Goal: Navigation & Orientation: Understand site structure

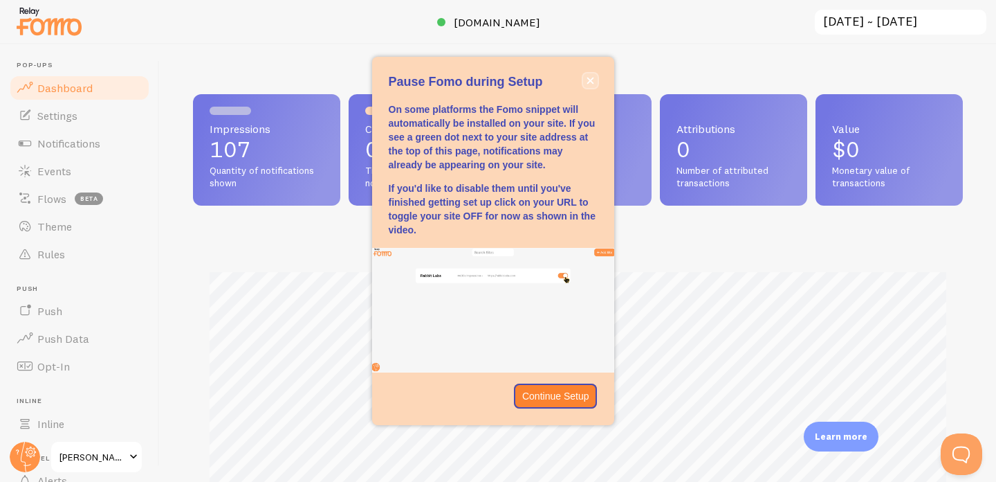
click at [589, 80] on icon "close," at bounding box center [590, 80] width 7 height 7
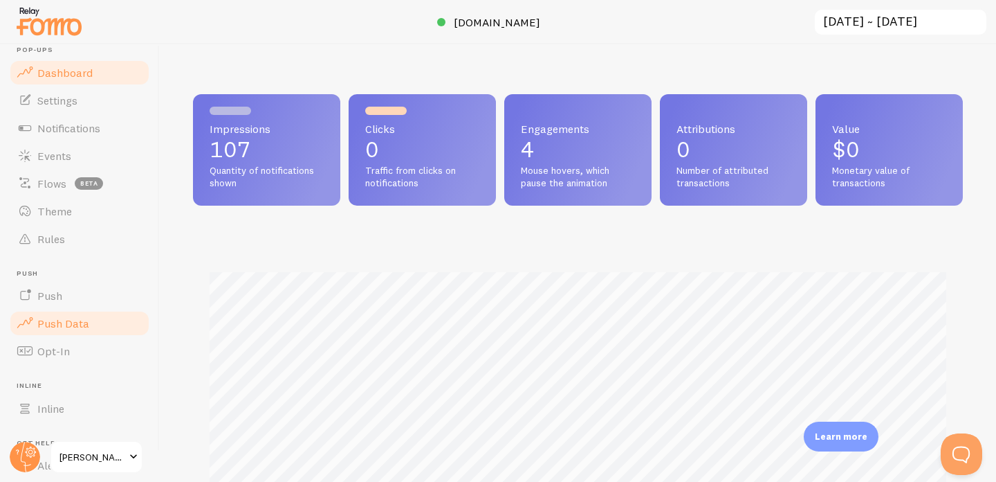
scroll to position [118, 0]
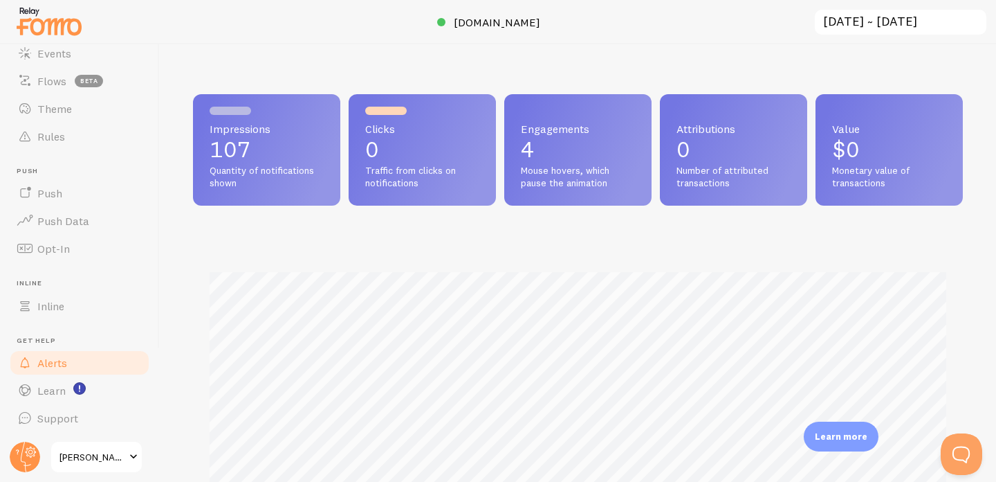
click at [53, 369] on span "Alerts" at bounding box center [52, 363] width 30 height 14
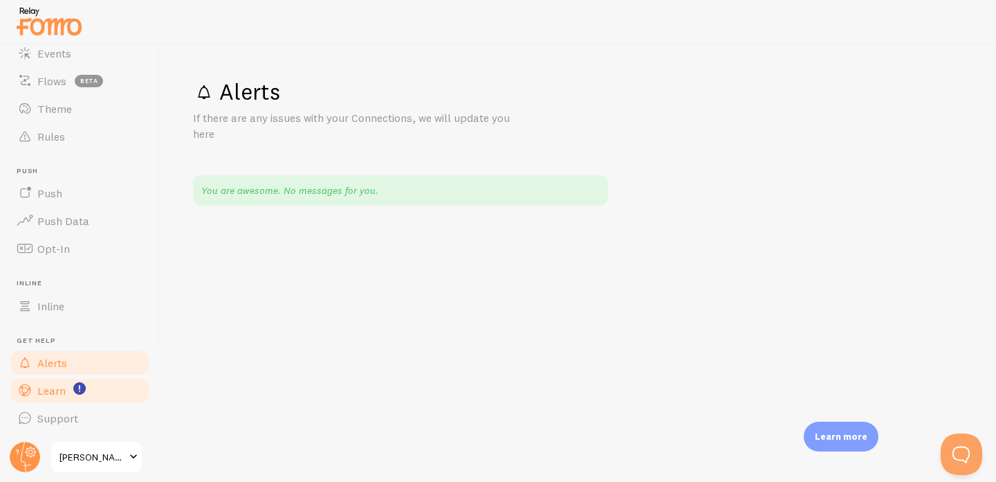
click at [60, 394] on span "Learn" at bounding box center [51, 390] width 28 height 14
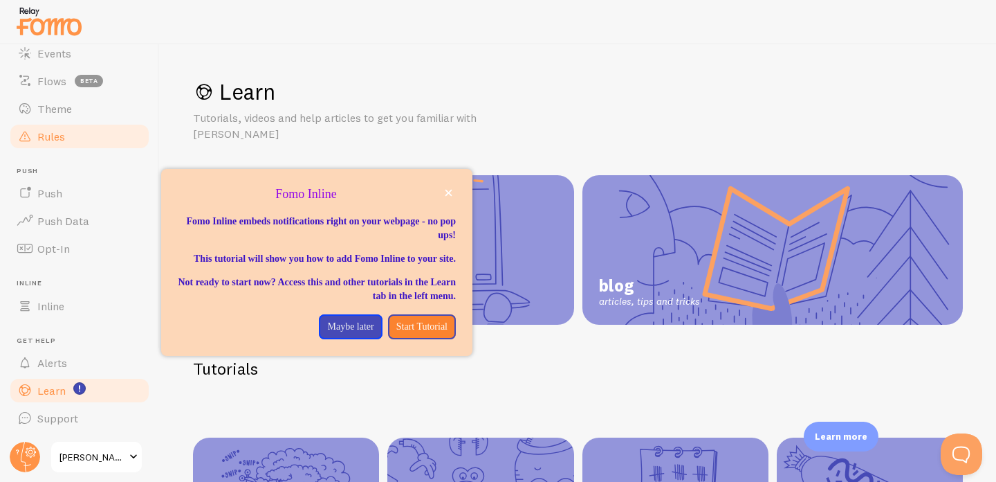
click at [62, 131] on span "Rules" at bounding box center [51, 136] width 28 height 14
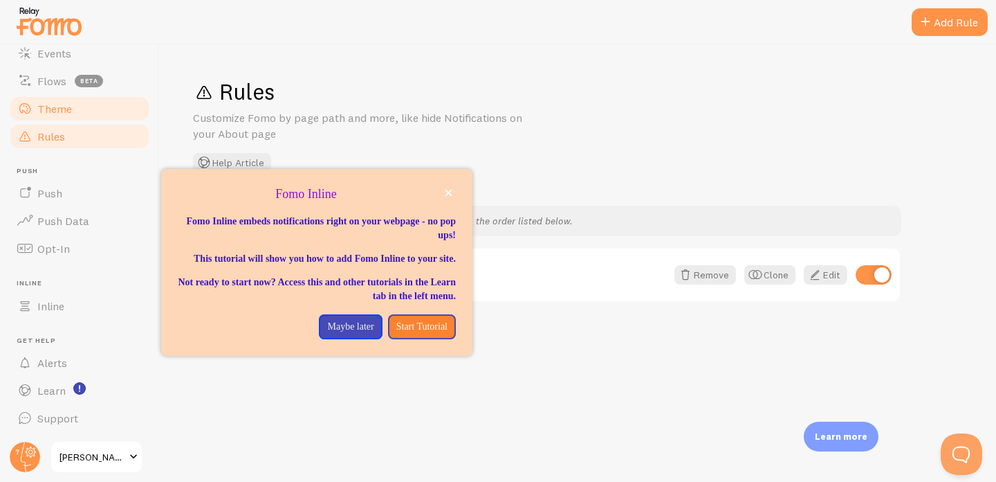
click at [64, 97] on link "Theme" at bounding box center [79, 109] width 143 height 28
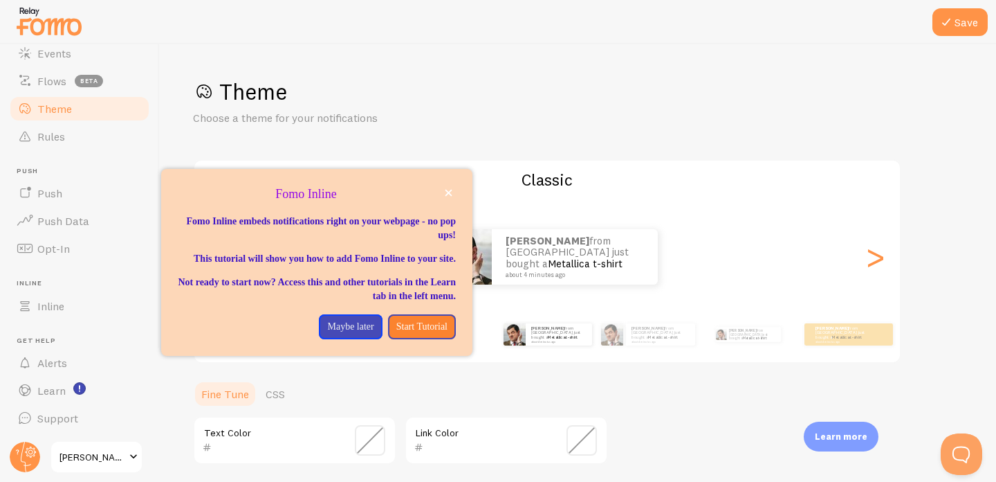
click at [354, 145] on div "Theme Choose a theme for your notifications Classic [PERSON_NAME] from [GEOGRAP…" at bounding box center [578, 405] width 770 height 657
click at [448, 190] on icon "close," at bounding box center [449, 193] width 8 height 8
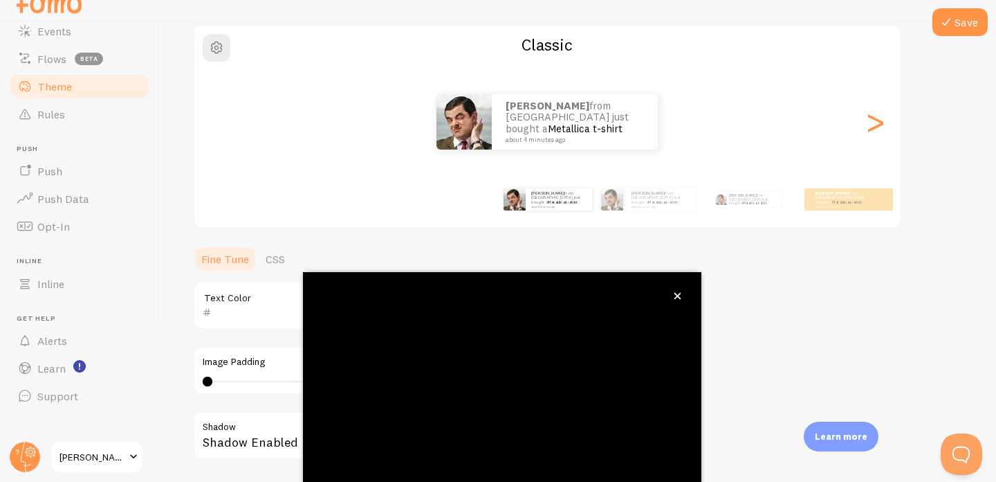
scroll to position [130, 0]
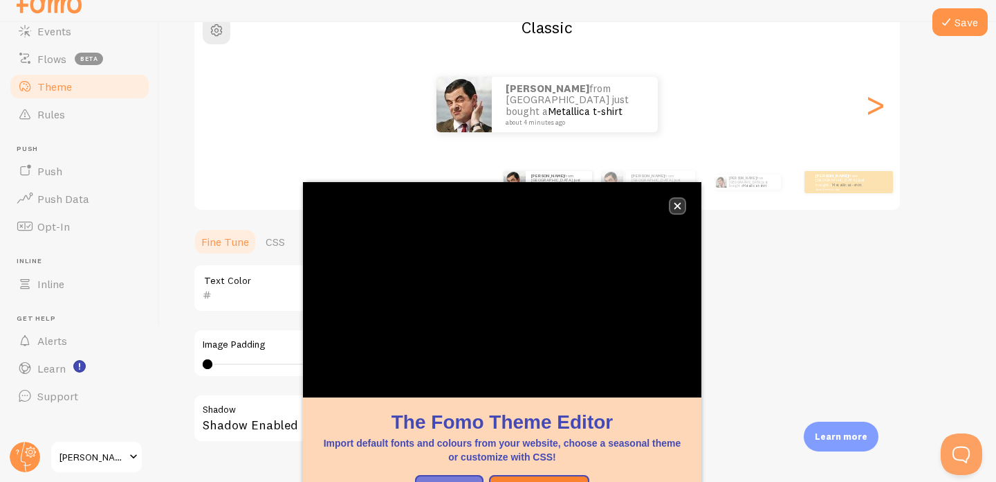
click at [681, 208] on button "close," at bounding box center [677, 206] width 15 height 15
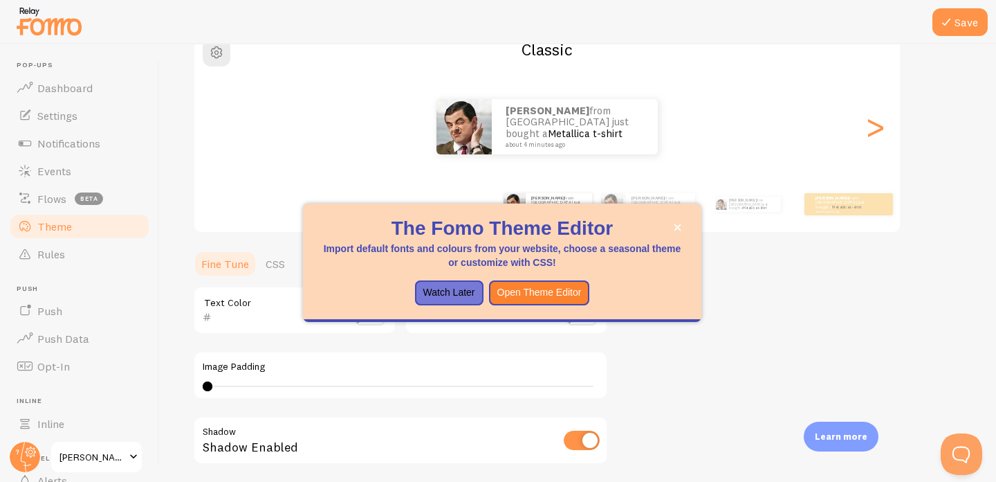
scroll to position [55, 0]
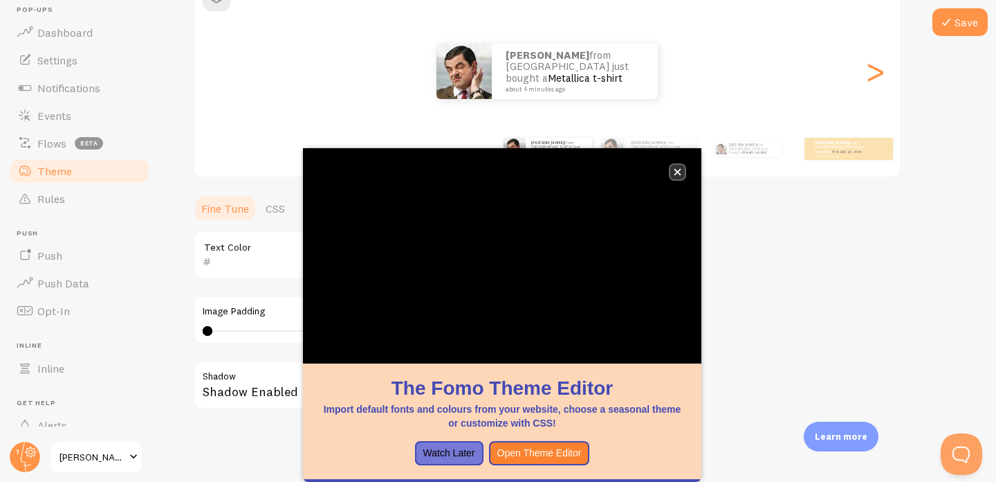
click at [675, 172] on icon "close," at bounding box center [678, 172] width 8 height 8
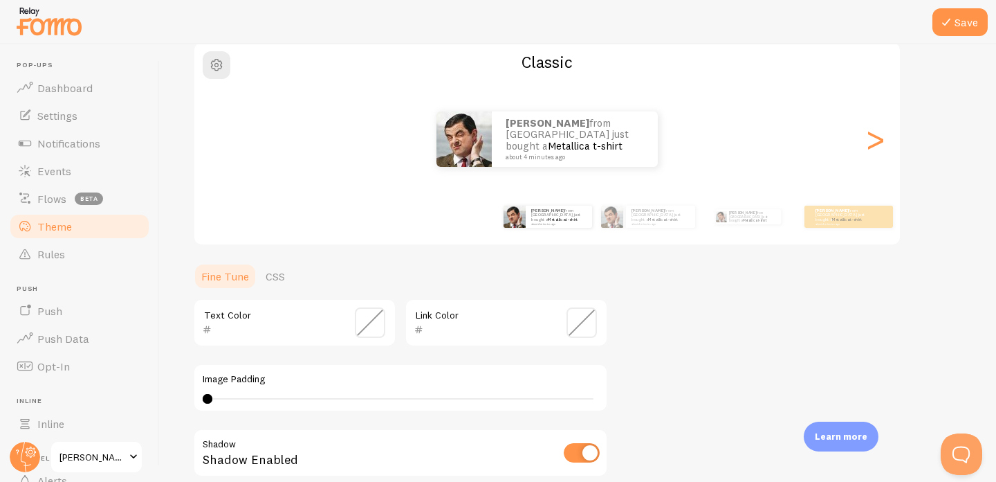
scroll to position [76, 0]
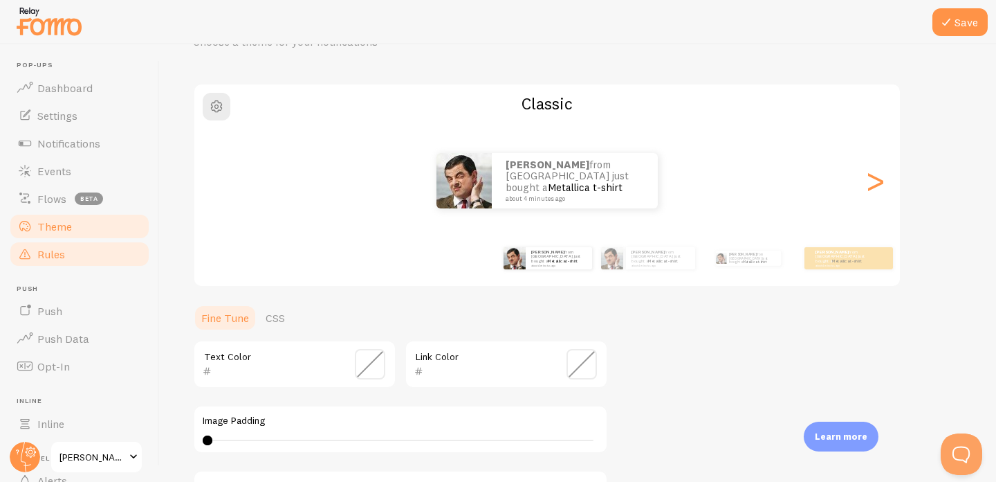
click at [73, 253] on link "Rules" at bounding box center [79, 254] width 143 height 28
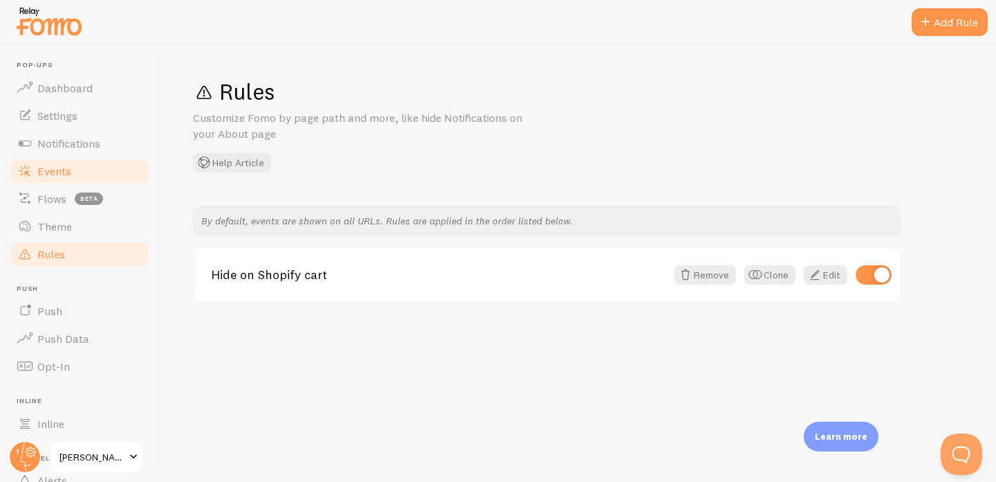
click at [67, 158] on link "Events" at bounding box center [79, 171] width 143 height 28
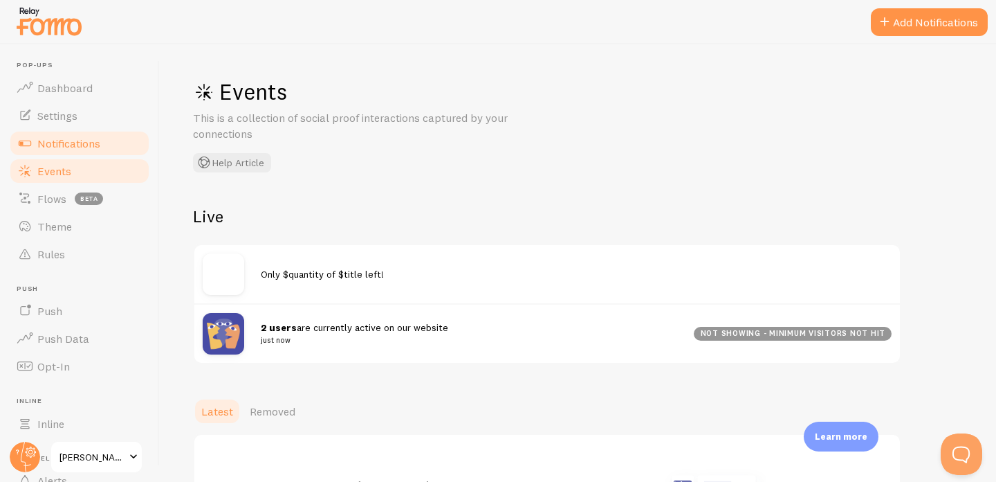
click at [69, 141] on span "Notifications" at bounding box center [68, 143] width 63 height 14
